Goal: Transaction & Acquisition: Purchase product/service

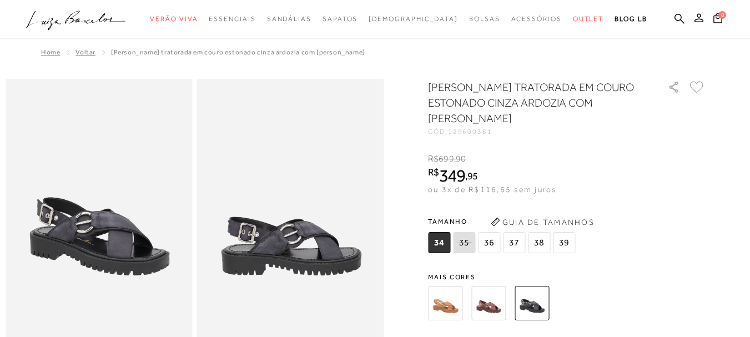
click at [496, 302] on img at bounding box center [488, 303] width 34 height 34
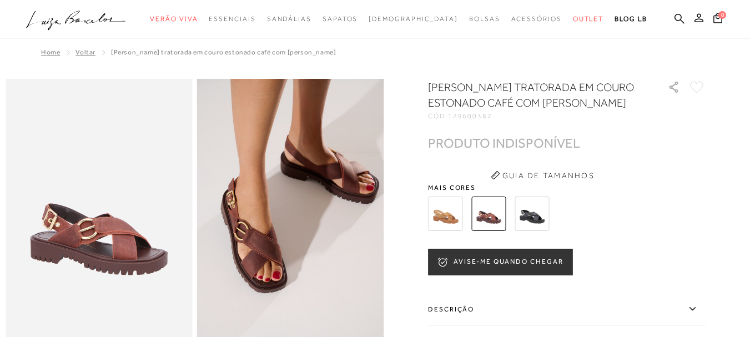
click at [455, 214] on img at bounding box center [445, 213] width 34 height 34
click at [456, 216] on img at bounding box center [445, 213] width 34 height 34
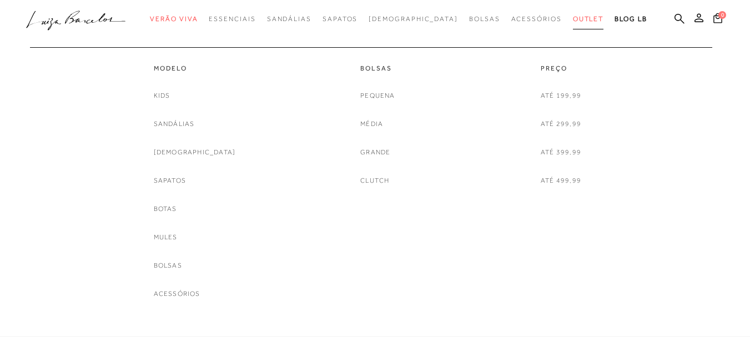
click at [573, 16] on span "Outlet" at bounding box center [588, 19] width 31 height 8
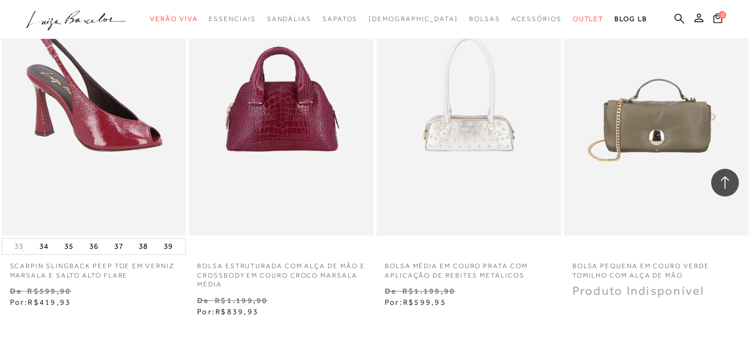
scroll to position [2164, 0]
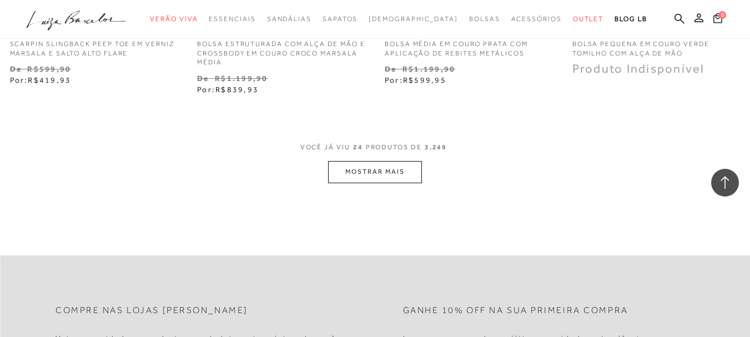
click at [385, 162] on button "MOSTRAR MAIS" at bounding box center [374, 172] width 93 height 22
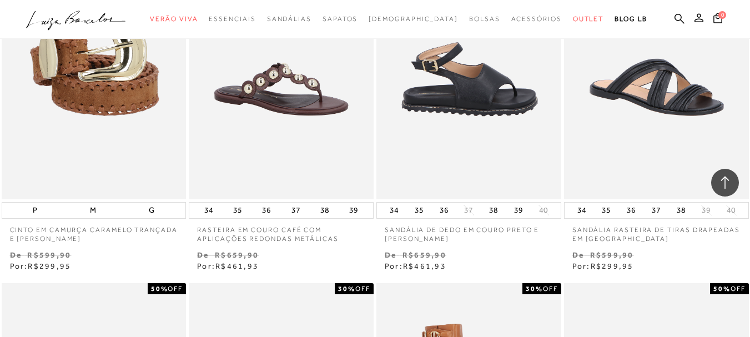
scroll to position [3330, 0]
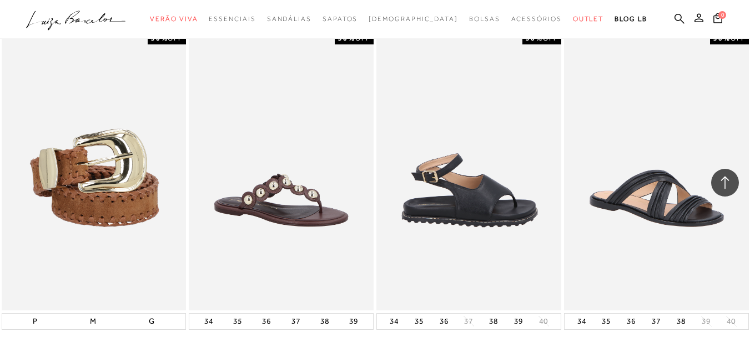
click at [485, 190] on img at bounding box center [469, 171] width 184 height 277
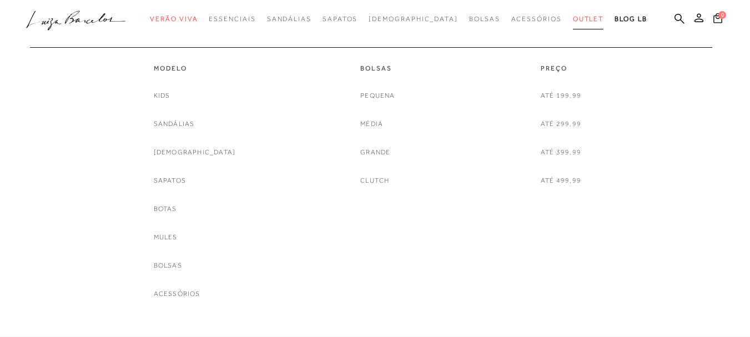
click at [573, 22] on link "Outlet" at bounding box center [588, 19] width 31 height 21
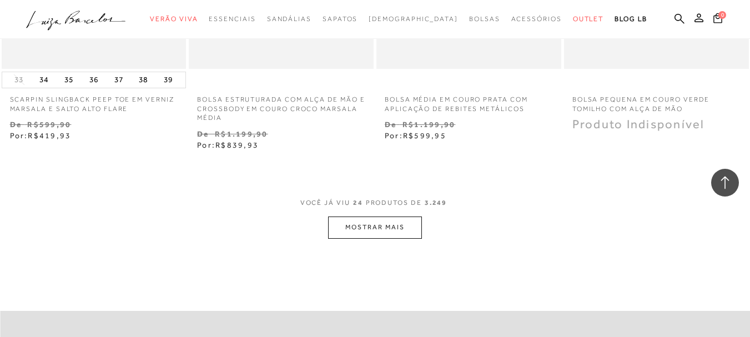
scroll to position [2220, 0]
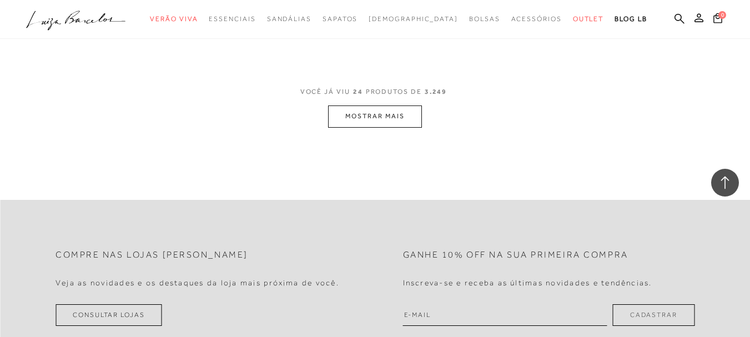
click at [374, 105] on button "MOSTRAR MAIS" at bounding box center [374, 116] width 93 height 22
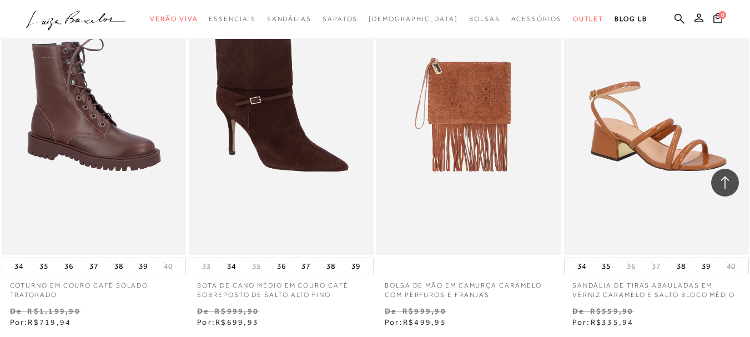
scroll to position [4329, 0]
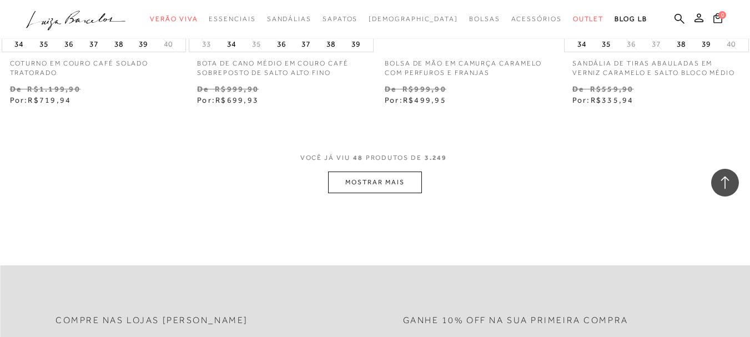
click at [377, 171] on button "MOSTRAR MAIS" at bounding box center [374, 182] width 93 height 22
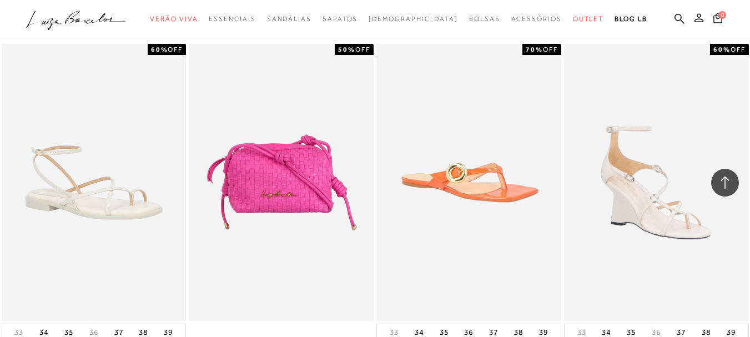
scroll to position [6493, 0]
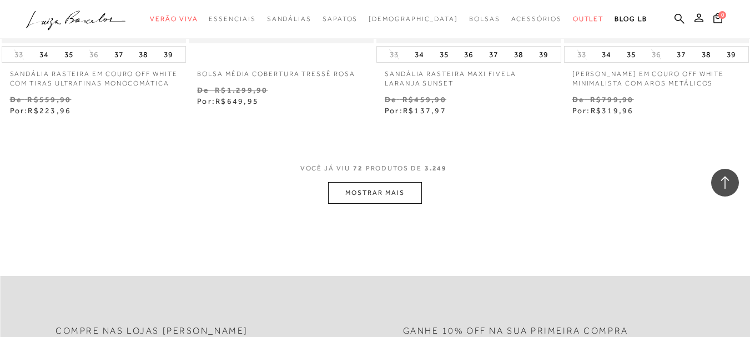
click at [373, 188] on button "MOSTRAR MAIS" at bounding box center [374, 193] width 93 height 22
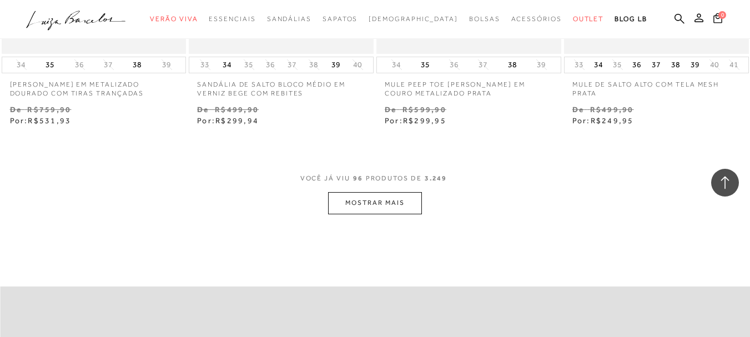
scroll to position [8713, 0]
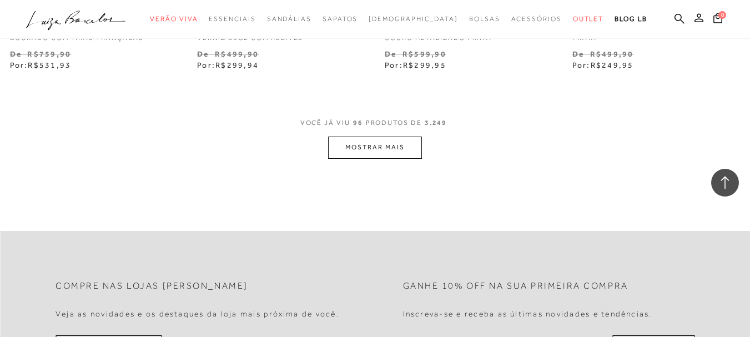
click at [369, 142] on button "MOSTRAR MAIS" at bounding box center [374, 148] width 93 height 22
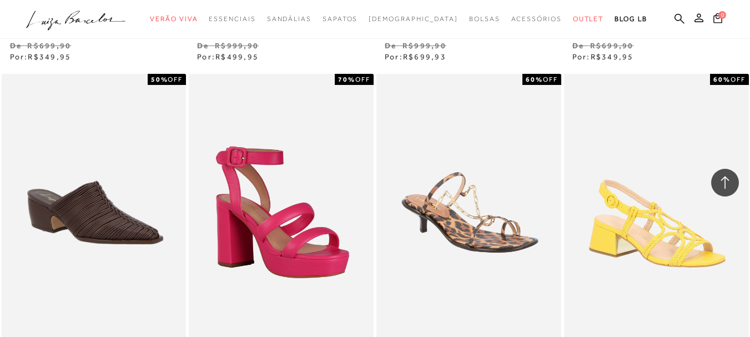
scroll to position [10656, 0]
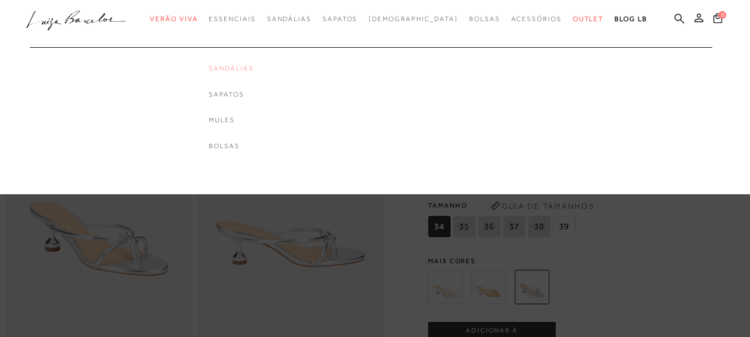
click at [253, 64] on link "Sandálias" at bounding box center [231, 68] width 44 height 9
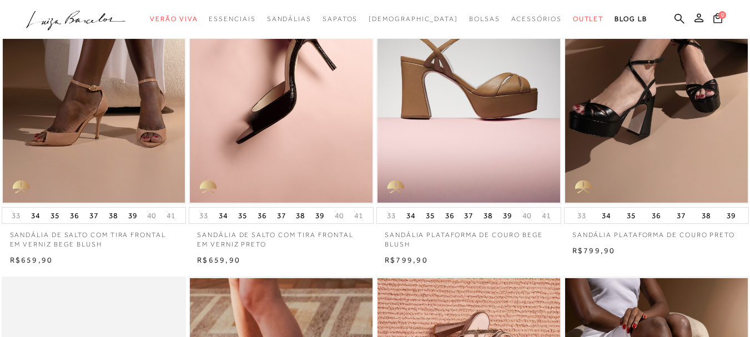
scroll to position [222, 0]
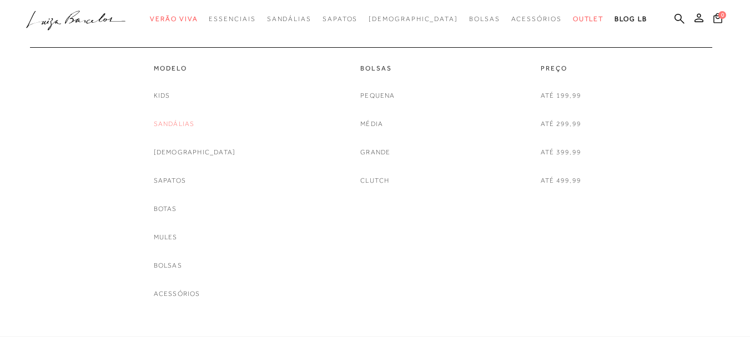
click at [185, 122] on link "Sandálias" at bounding box center [174, 124] width 41 height 12
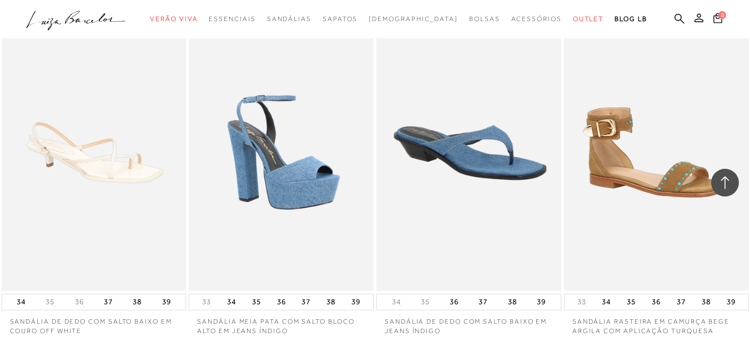
scroll to position [2164, 0]
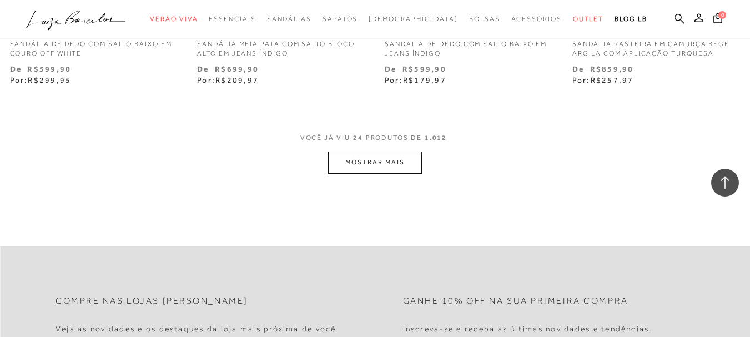
click at [365, 152] on button "MOSTRAR MAIS" at bounding box center [374, 163] width 93 height 22
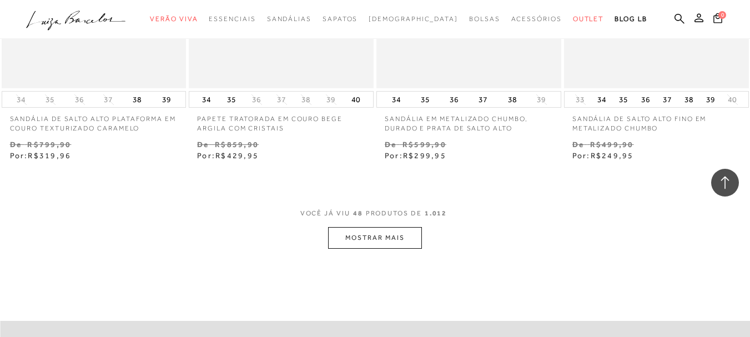
scroll to position [4329, 0]
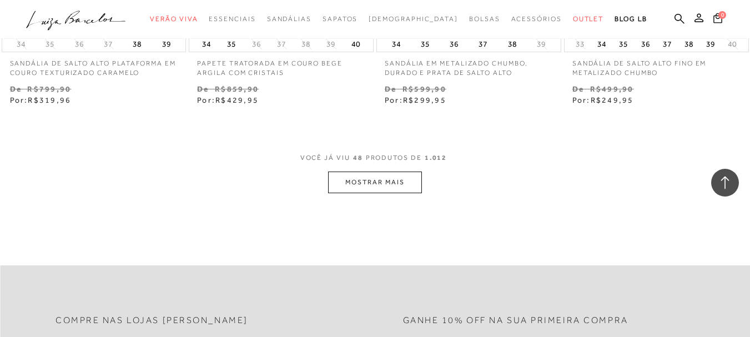
click at [374, 174] on button "MOSTRAR MAIS" at bounding box center [374, 182] width 93 height 22
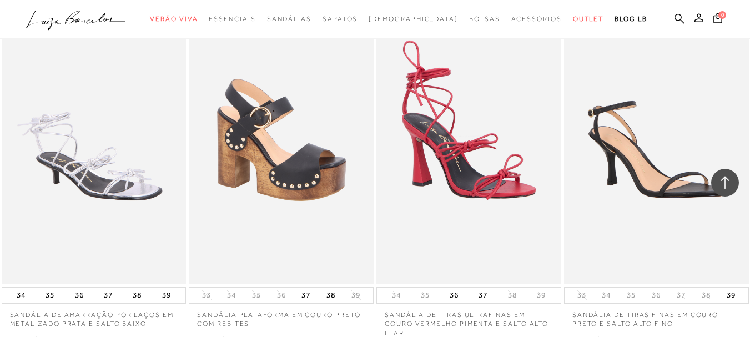
scroll to position [6493, 0]
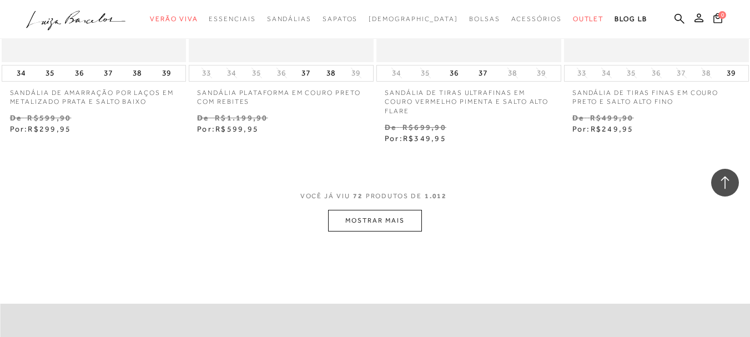
click at [367, 210] on button "MOSTRAR MAIS" at bounding box center [374, 221] width 93 height 22
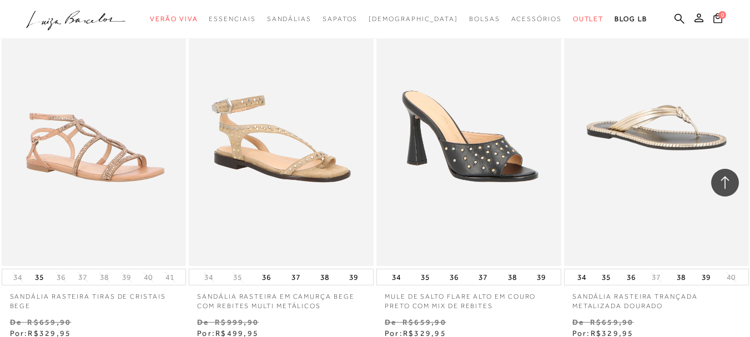
scroll to position [8047, 0]
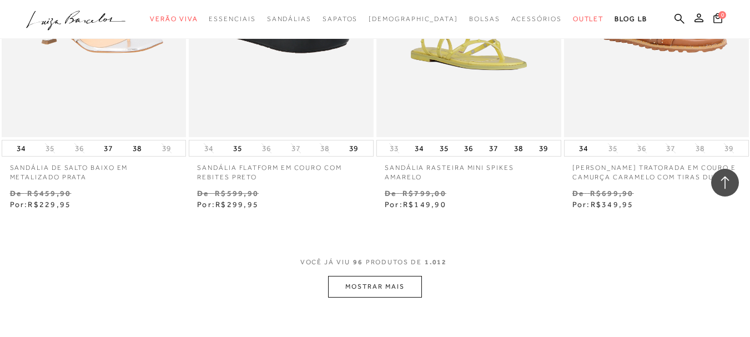
scroll to position [8658, 0]
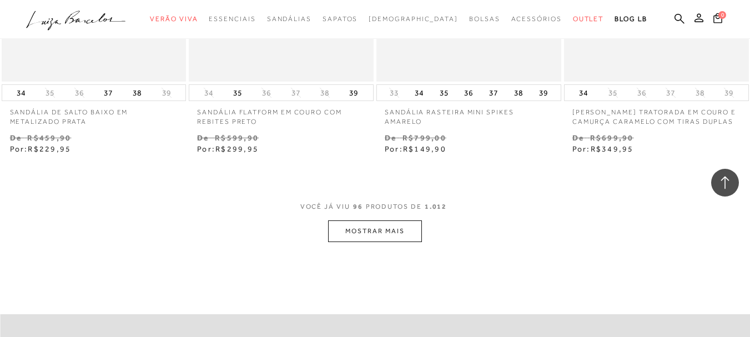
click at [372, 226] on button "MOSTRAR MAIS" at bounding box center [374, 231] width 93 height 22
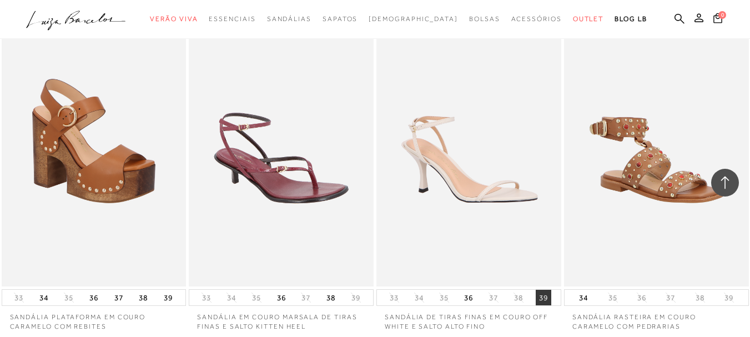
scroll to position [10878, 0]
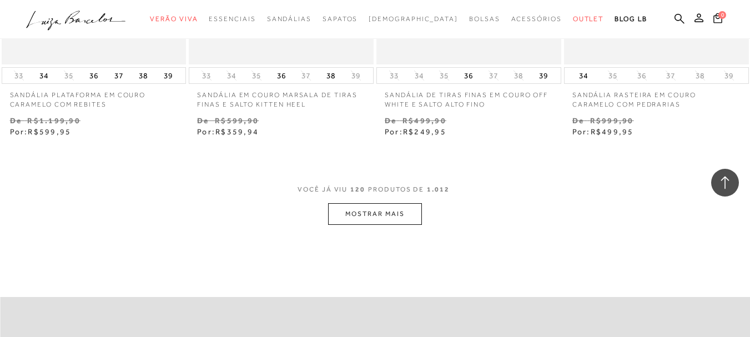
click at [383, 203] on button "MOSTRAR MAIS" at bounding box center [374, 214] width 93 height 22
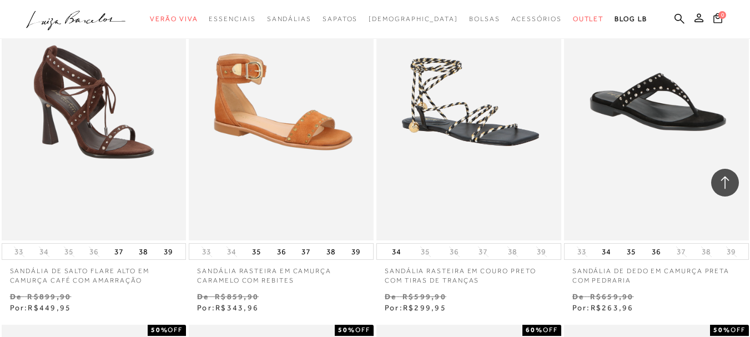
scroll to position [12820, 0]
